Goal: Task Accomplishment & Management: Use online tool/utility

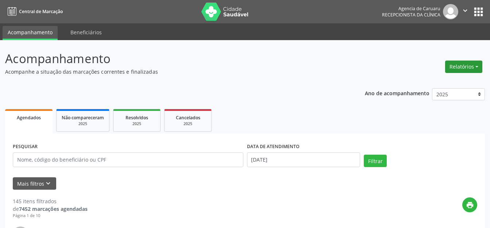
click at [468, 62] on button "Relatórios" at bounding box center [463, 67] width 37 height 12
click at [433, 86] on link "Agendamentos" at bounding box center [443, 82] width 78 height 10
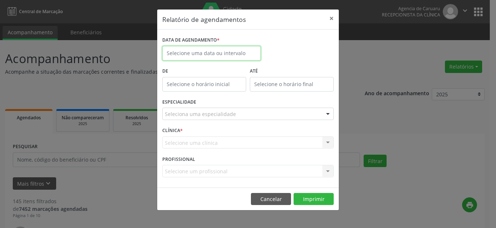
click at [226, 58] on body "Central de Marcação Agencia de [GEOGRAPHIC_DATA] Recepcionista da clínica  Con…" at bounding box center [248, 114] width 496 height 228
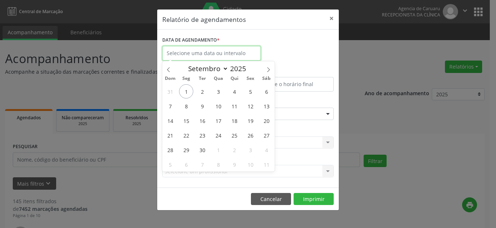
click at [227, 53] on input "text" at bounding box center [211, 53] width 98 height 15
click at [184, 89] on span "1" at bounding box center [186, 91] width 14 height 14
type input "[DATE]"
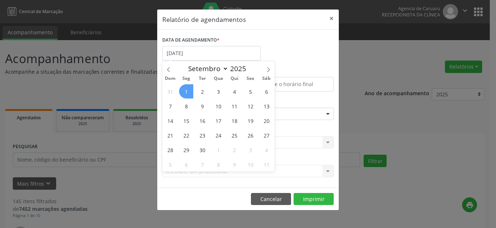
click at [184, 89] on span "1" at bounding box center [186, 91] width 14 height 14
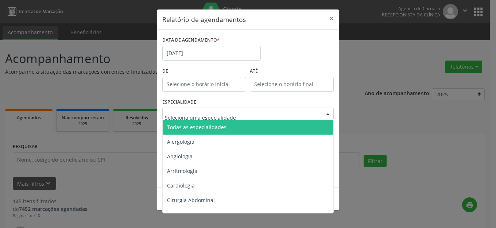
click at [202, 127] on span "Todas as especialidades" at bounding box center [196, 127] width 59 height 7
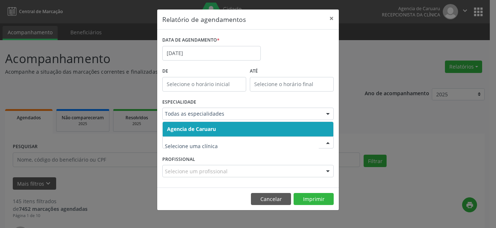
click at [246, 144] on input "text" at bounding box center [242, 146] width 154 height 15
click at [444, 139] on div "Relatório de agendamentos × DATA DE AGENDAMENTO * [DATE] De ATÉ ESPECIALIDADE T…" at bounding box center [248, 114] width 496 height 228
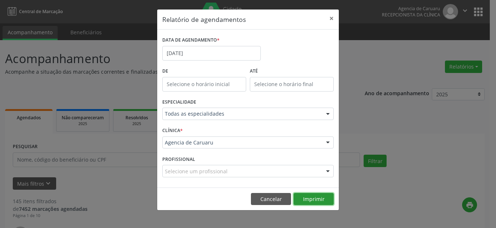
click at [319, 198] on button "Imprimir" at bounding box center [313, 199] width 40 height 12
